Goal: Communication & Community: Answer question/provide support

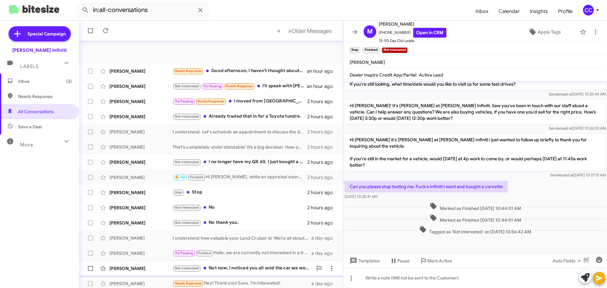
scroll to position [63, 0]
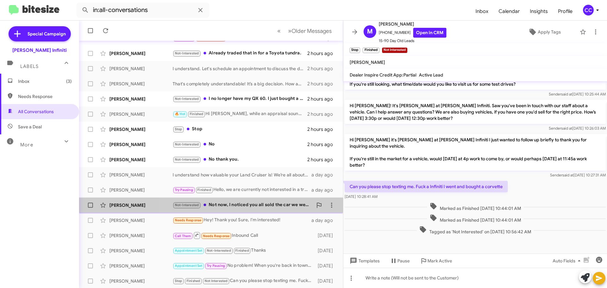
click at [243, 202] on div "Not-Interested Not now, I noticed you all sold the car we were interested in(20…" at bounding box center [243, 205] width 140 height 7
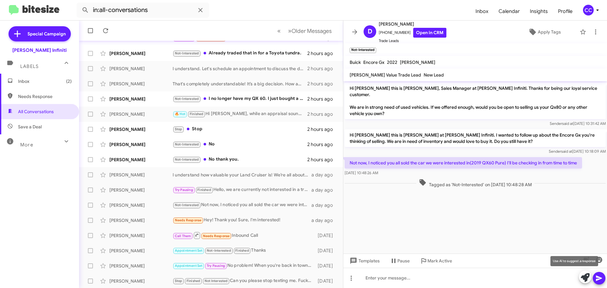
click at [294, 279] on icon at bounding box center [585, 277] width 9 height 9
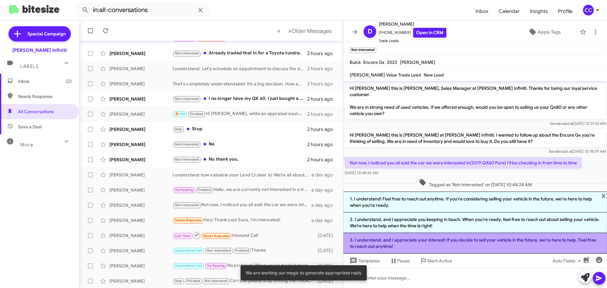
click at [294, 246] on li "3. I understand, and I appreciate your interest! If you decide to sell your veh…" at bounding box center [476, 243] width 264 height 21
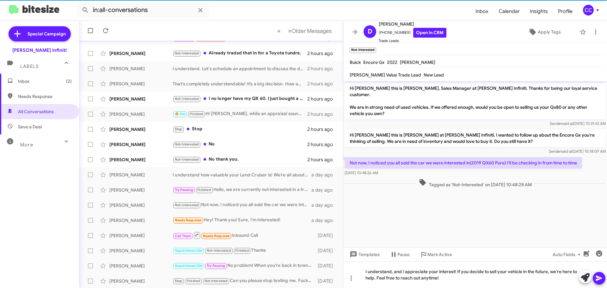
click at [294, 278] on icon at bounding box center [599, 278] width 6 height 5
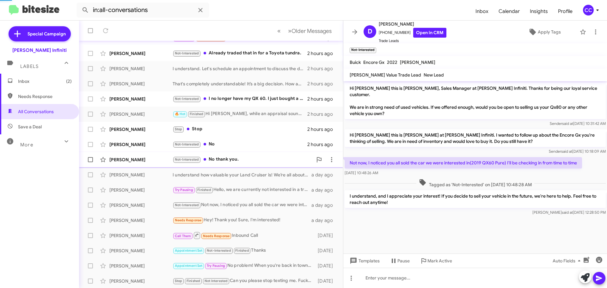
click at [227, 162] on div "Not-Interested No thank you." at bounding box center [243, 159] width 140 height 7
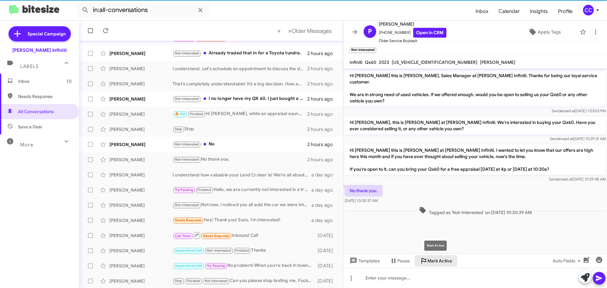
click at [294, 261] on span "Mark Active" at bounding box center [440, 260] width 25 height 11
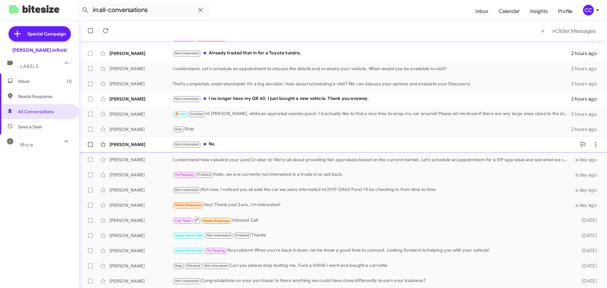
click at [220, 144] on div "Not-Interested No" at bounding box center [375, 144] width 404 height 7
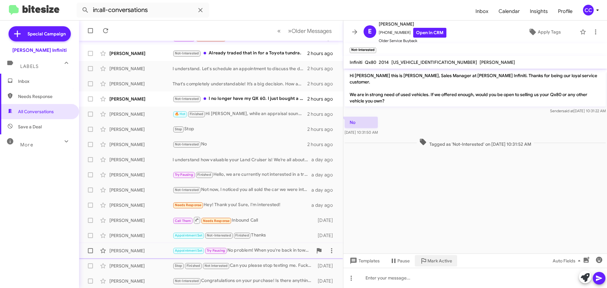
drag, startPoint x: 435, startPoint y: 260, endPoint x: 432, endPoint y: 258, distance: 3.5
click at [294, 259] on span "Mark Active" at bounding box center [440, 260] width 25 height 11
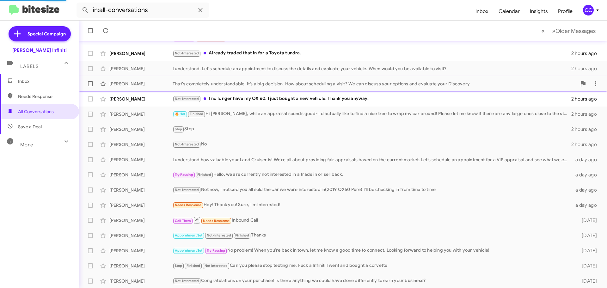
scroll to position [49, 0]
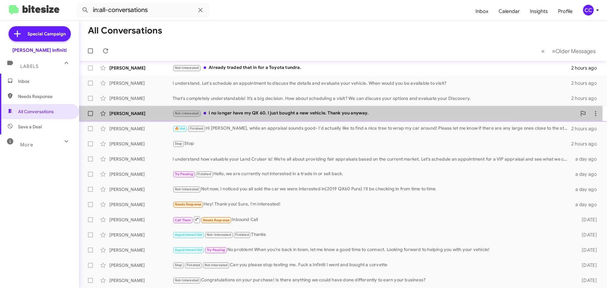
click at [240, 110] on div "Not-Interested I no longer have my QX 60. I just bought a new vehicle. Thank yo…" at bounding box center [375, 113] width 404 height 7
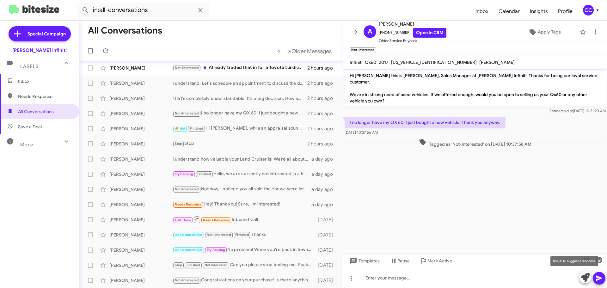
click at [294, 279] on icon at bounding box center [585, 277] width 9 height 9
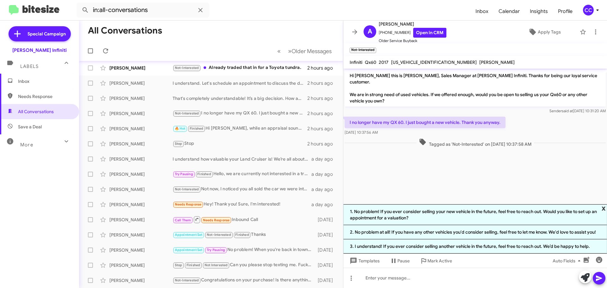
click at [294, 207] on span "x" at bounding box center [604, 208] width 4 height 8
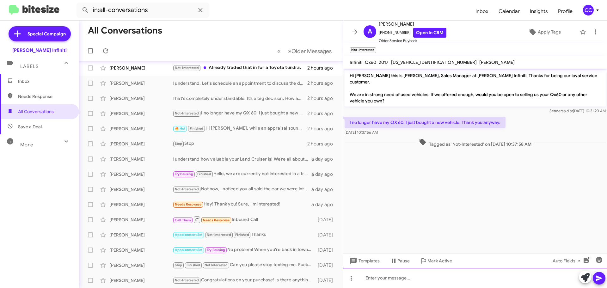
click at [294, 279] on div at bounding box center [476, 278] width 264 height 20
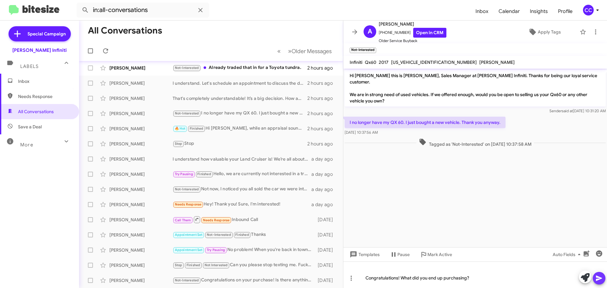
click at [294, 279] on icon at bounding box center [600, 279] width 8 height 8
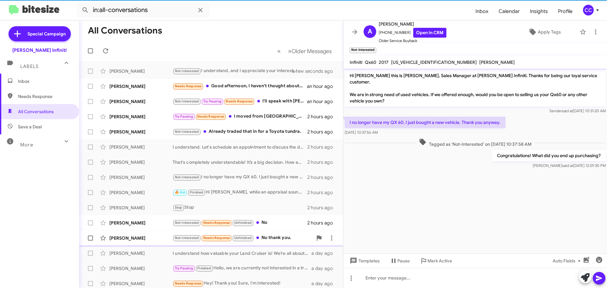
click at [282, 241] on div "Not-Interested Needs Response Unfinished No thank you." at bounding box center [243, 237] width 140 height 7
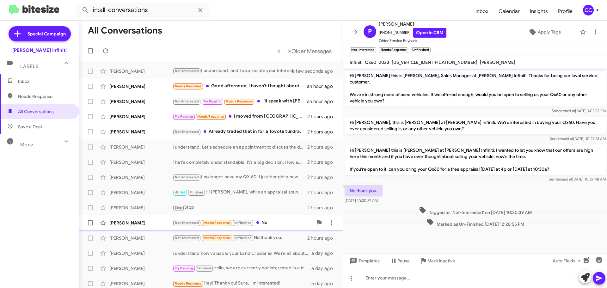
click at [272, 219] on div "Not-Interested Needs Response Unfinished No" at bounding box center [243, 222] width 140 height 7
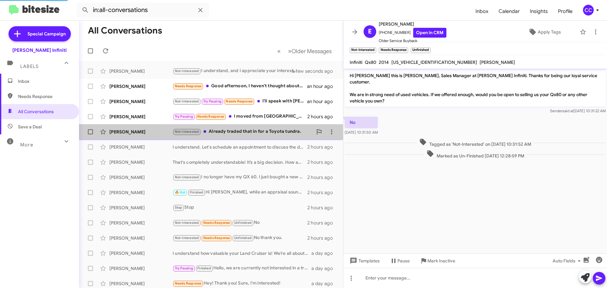
click at [241, 134] on div "Not-Interested Already traded that in for a Toyota tundra." at bounding box center [243, 131] width 140 height 7
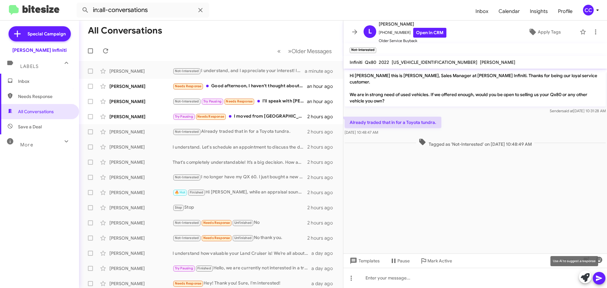
click at [294, 279] on icon at bounding box center [585, 277] width 9 height 9
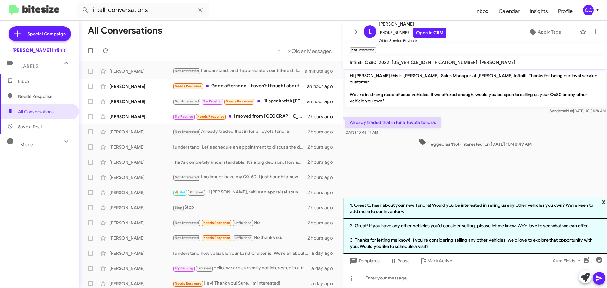
click at [294, 204] on span "x" at bounding box center [604, 202] width 4 height 8
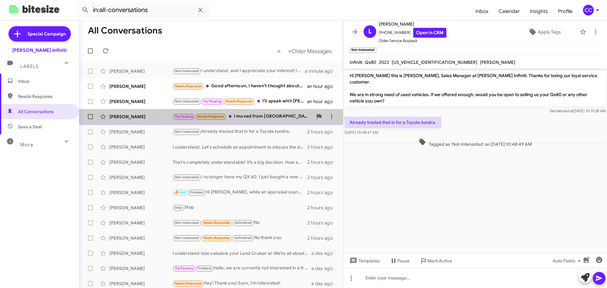
click at [254, 112] on div "[PERSON_NAME] Try Pausing Needs Response I moved from [GEOGRAPHIC_DATA] it will…" at bounding box center [211, 116] width 254 height 13
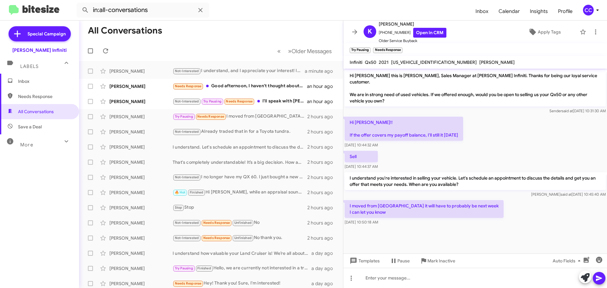
click at [294, 279] on div at bounding box center [592, 278] width 27 height 14
click at [294, 279] on icon at bounding box center [585, 277] width 9 height 9
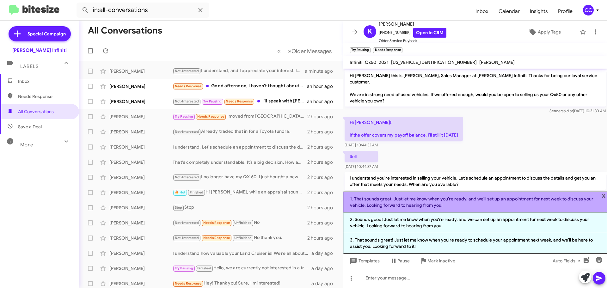
click at [294, 205] on li "1. That sounds great! Just let me know when you're ready, and we'll set up an a…" at bounding box center [476, 202] width 264 height 21
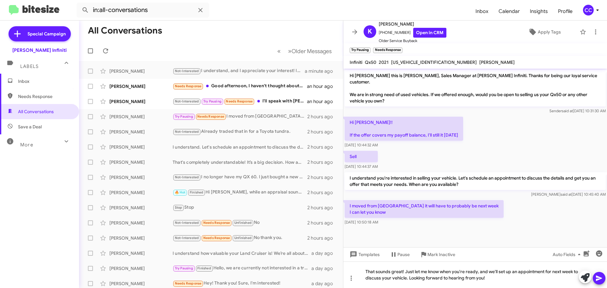
click at [294, 279] on span at bounding box center [600, 278] width 8 height 13
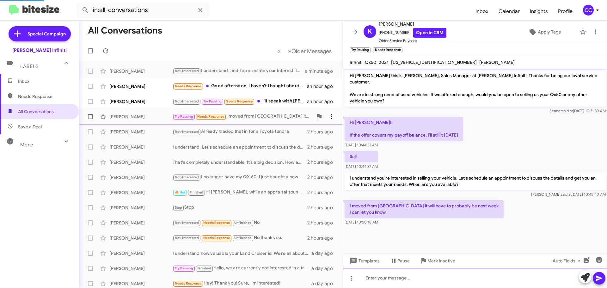
scroll to position [10, 0]
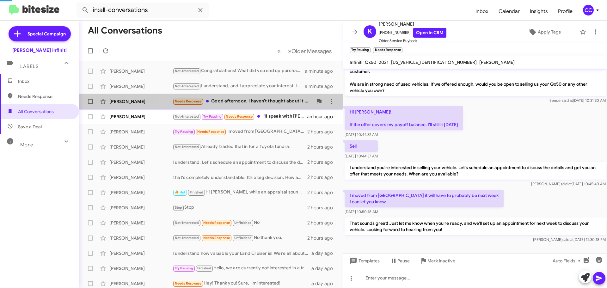
click at [280, 101] on div "Needs Response Good afternoon, I haven't thought about it here lately. It only …" at bounding box center [243, 101] width 140 height 7
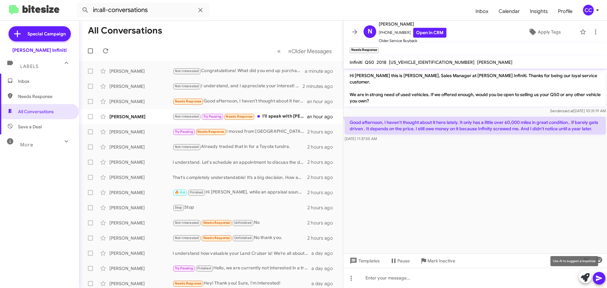
click at [294, 278] on icon at bounding box center [585, 277] width 9 height 9
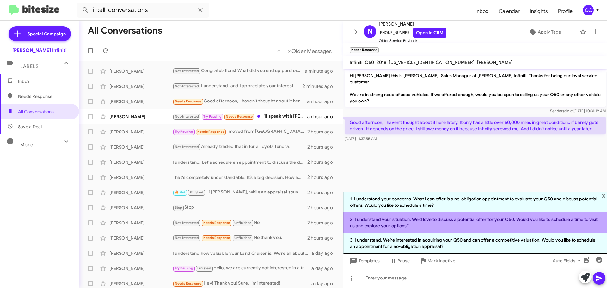
click at [294, 217] on li "2. I understand your situation. We’d love to discuss a potential offer for your…" at bounding box center [476, 223] width 264 height 21
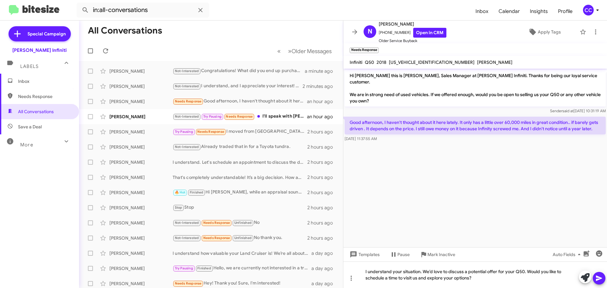
click at [294, 279] on icon at bounding box center [599, 278] width 6 height 5
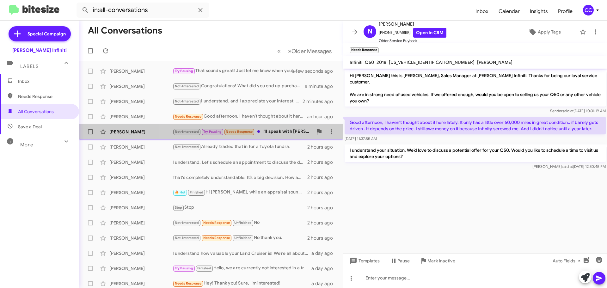
click at [283, 131] on div "Not-Interested Try Pausing Needs Response I'll speak with [PERSON_NAME] the nex…" at bounding box center [243, 131] width 140 height 7
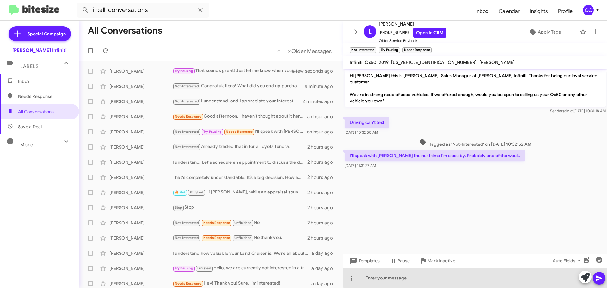
click at [294, 277] on div at bounding box center [476, 278] width 264 height 20
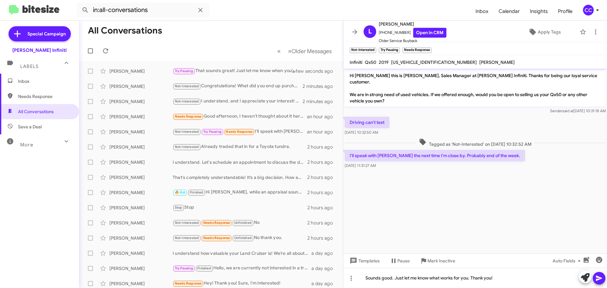
click at [294, 279] on button at bounding box center [599, 278] width 13 height 13
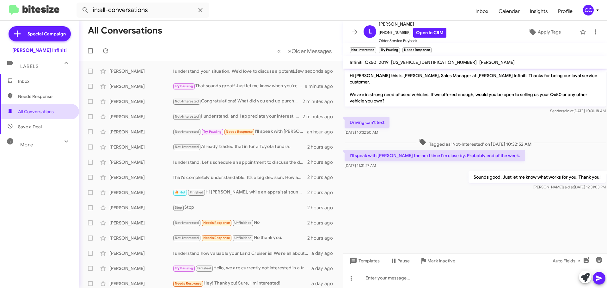
click at [44, 112] on span "All Conversations" at bounding box center [36, 112] width 36 height 6
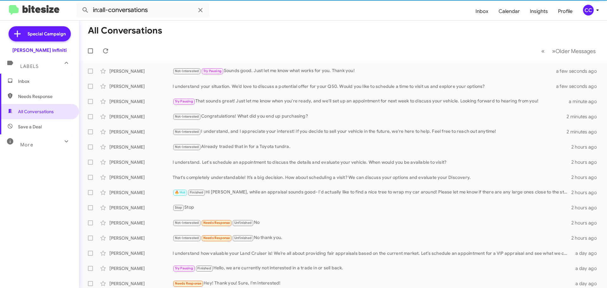
click at [39, 81] on span "Inbox" at bounding box center [45, 81] width 54 height 6
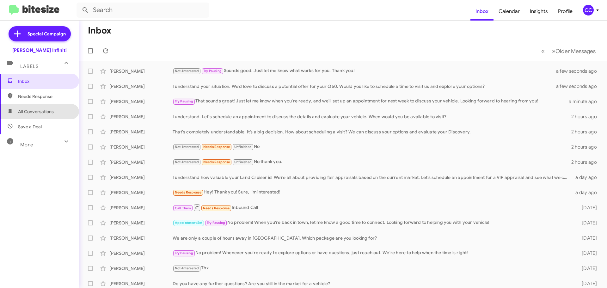
click at [47, 113] on span "All Conversations" at bounding box center [36, 112] width 36 height 6
type input "in:all-conversations"
